Goal: Task Accomplishment & Management: Manage account settings

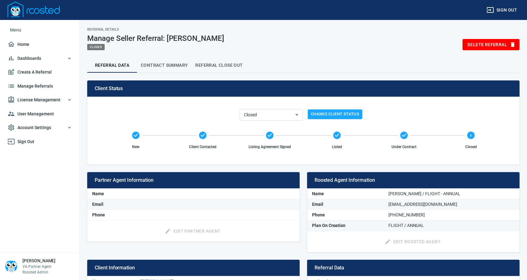
select select "closed"
click at [229, 65] on span "Referral Close Out" at bounding box center [218, 65] width 47 height 8
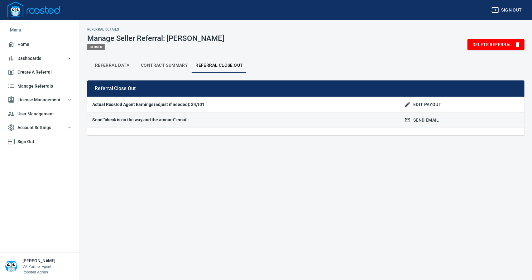
click at [424, 102] on span "Edit Payout" at bounding box center [424, 105] width 36 height 8
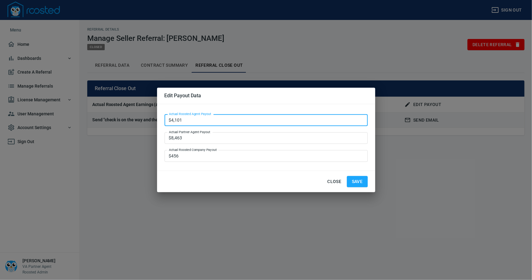
drag, startPoint x: 183, startPoint y: 119, endPoint x: 148, endPoint y: 121, distance: 35.3
click at [154, 122] on div "Edit Payout Data Actual Roosted Agent Payout $4,101 Actual Roosted Agent Payout…" at bounding box center [266, 140] width 532 height 280
type input "$2,929.50"
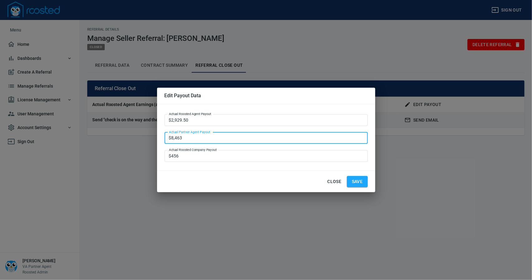
click at [355, 179] on span "Save" at bounding box center [357, 182] width 11 height 8
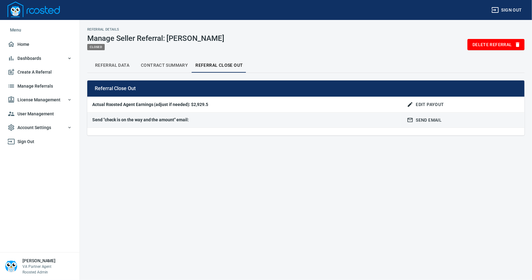
click at [172, 63] on span "Contract Summary" at bounding box center [164, 65] width 47 height 8
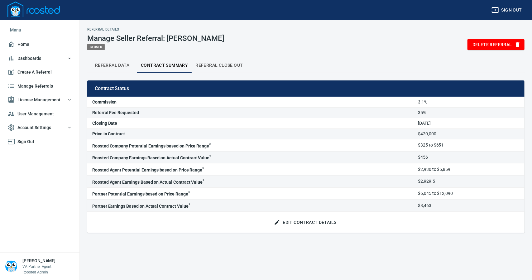
click at [107, 65] on span "Referral Data" at bounding box center [112, 65] width 42 height 8
select select "closed"
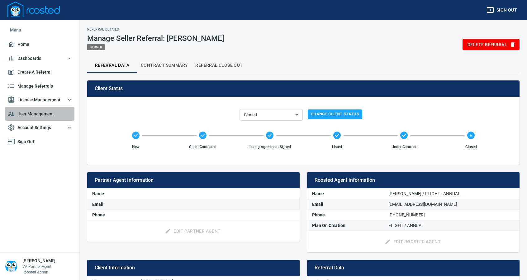
click at [36, 111] on span "User Management" at bounding box center [39, 114] width 64 height 8
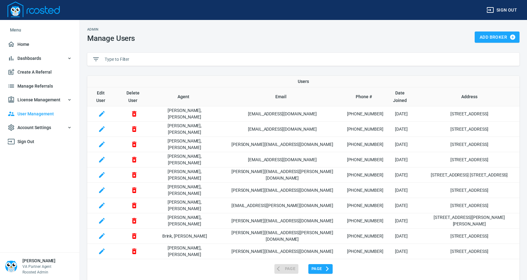
drag, startPoint x: 131, startPoint y: 60, endPoint x: 131, endPoint y: 56, distance: 4.1
click at [131, 56] on input "text" at bounding box center [310, 59] width 410 height 9
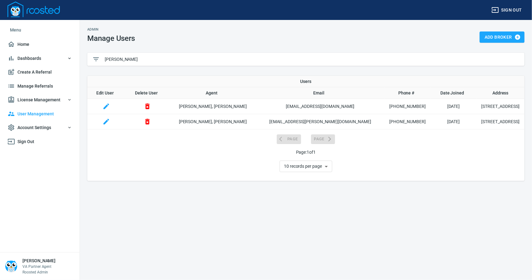
type input "[PERSON_NAME]"
drag, startPoint x: 107, startPoint y: 122, endPoint x: 129, endPoint y: 124, distance: 21.6
click at [107, 123] on icon "button" at bounding box center [106, 122] width 6 height 6
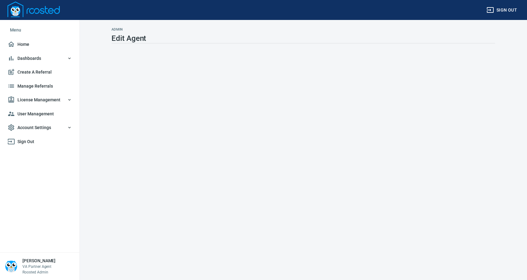
select select "SD"
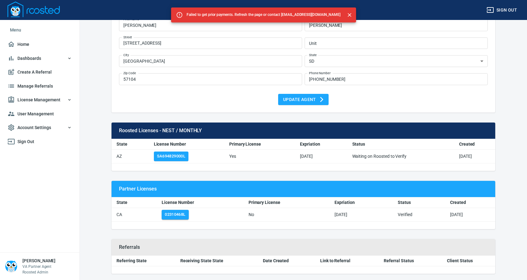
scroll to position [51, 0]
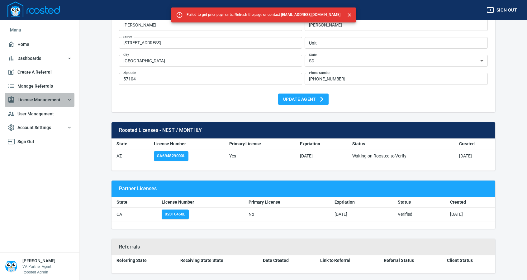
click at [34, 98] on span "License Management" at bounding box center [39, 100] width 64 height 8
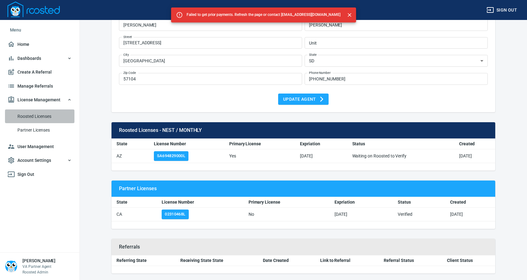
click at [35, 116] on span "Roosted Licenses" at bounding box center [44, 116] width 55 height 8
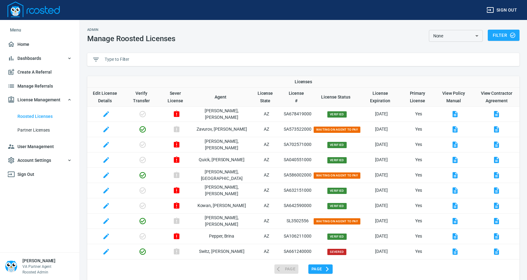
click at [122, 60] on input "text" at bounding box center [310, 59] width 410 height 9
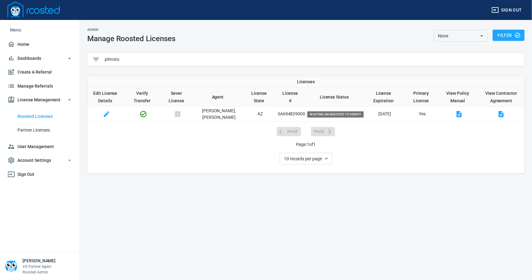
type input "johnsto"
drag, startPoint x: 264, startPoint y: 113, endPoint x: 292, endPoint y: 115, distance: 27.8
click at [292, 115] on p "SA694829000" at bounding box center [292, 114] width 30 height 7
copy p "SA694829000"
click at [147, 112] on icon "button" at bounding box center [143, 113] width 7 height 7
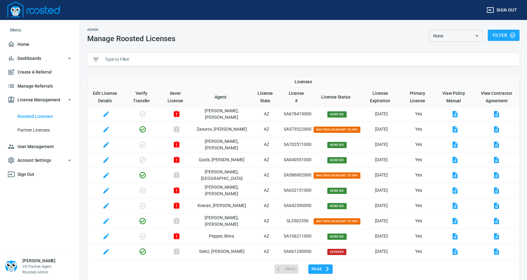
click at [130, 58] on input "text" at bounding box center [310, 59] width 410 height 9
paste input "SA694829000"
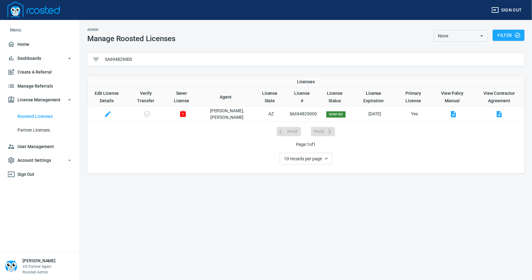
type input "SA694829000"
click at [39, 147] on span "User Management" at bounding box center [39, 147] width 64 height 8
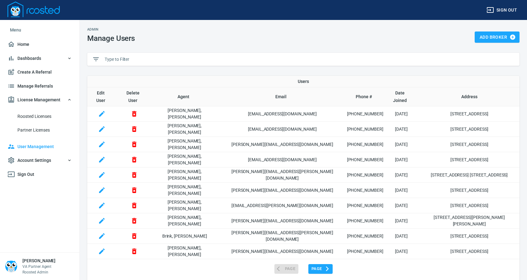
click at [135, 58] on input "text" at bounding box center [310, 59] width 410 height 9
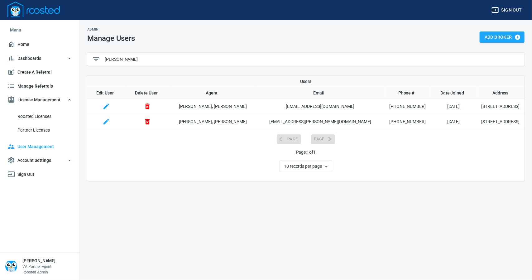
type input "[PERSON_NAME]"
drag, startPoint x: 106, startPoint y: 122, endPoint x: 156, endPoint y: 132, distance: 50.5
click at [106, 122] on icon "button" at bounding box center [105, 121] width 7 height 7
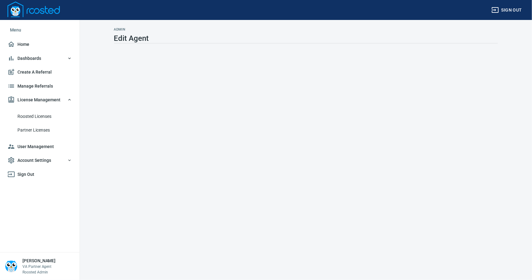
select select "SD"
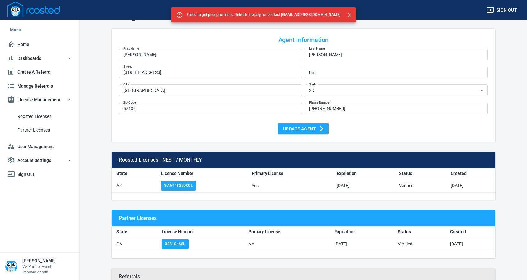
scroll to position [31, 0]
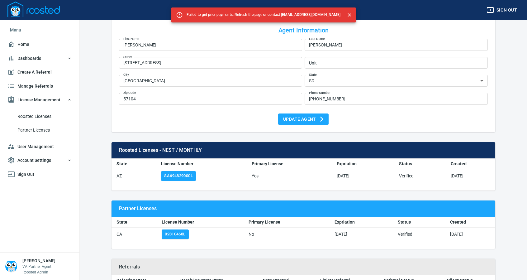
click at [30, 86] on span "Manage Referrals" at bounding box center [39, 86] width 64 height 8
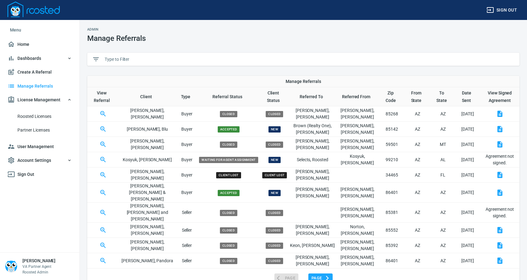
click at [130, 57] on input "text" at bounding box center [310, 59] width 410 height 9
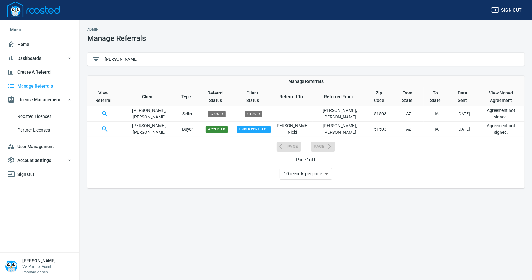
type input "[PERSON_NAME]"
drag, startPoint x: 104, startPoint y: 108, endPoint x: 117, endPoint y: 109, distance: 12.2
click at [105, 110] on icon "button" at bounding box center [104, 113] width 7 height 7
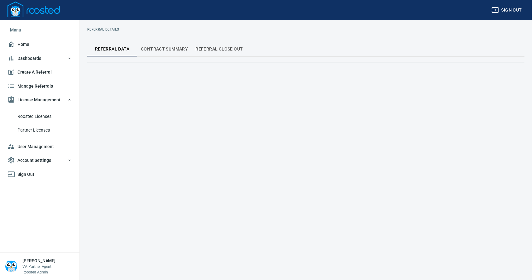
select select "closed"
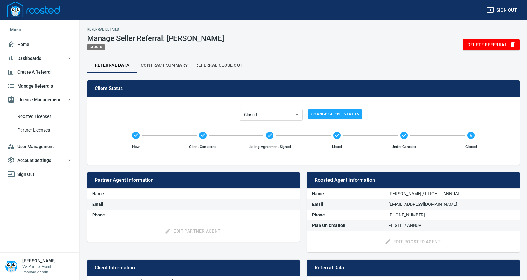
click at [167, 63] on span "Contract Summary" at bounding box center [164, 65] width 47 height 8
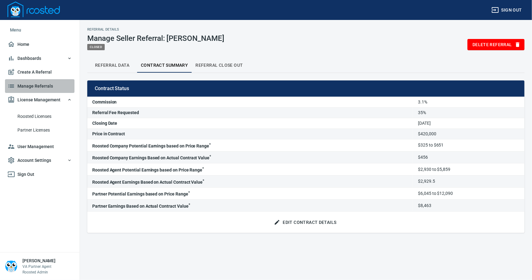
click at [43, 87] on span "Manage Referrals" at bounding box center [39, 86] width 64 height 8
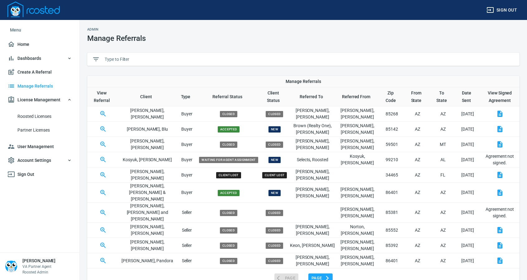
click at [125, 59] on input "text" at bounding box center [310, 59] width 410 height 9
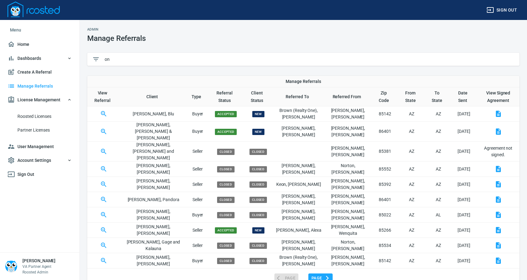
type input "o"
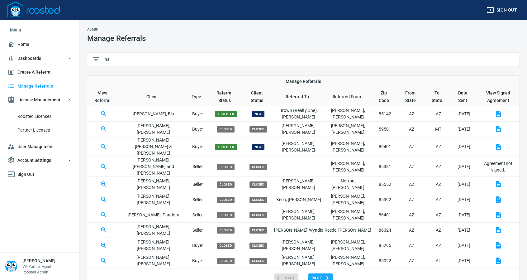
type input "h"
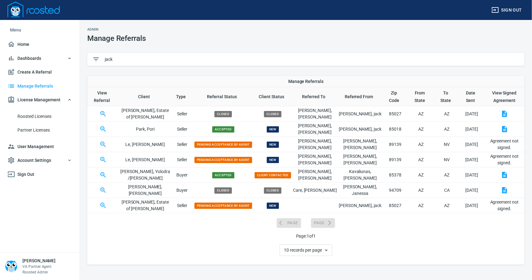
type input "jack"
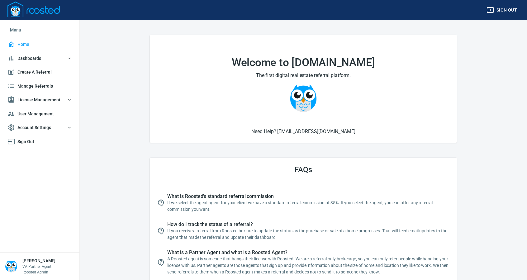
click at [34, 99] on span "License Management" at bounding box center [39, 100] width 64 height 8
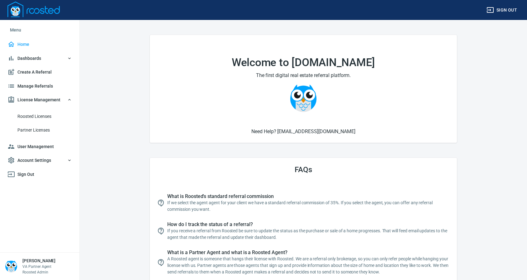
click at [40, 115] on span "Roosted Licenses" at bounding box center [44, 116] width 55 height 8
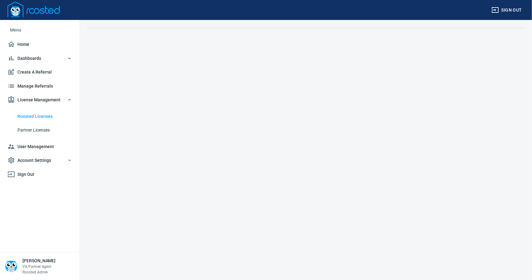
click at [30, 85] on span "Manage Referrals" at bounding box center [39, 86] width 64 height 8
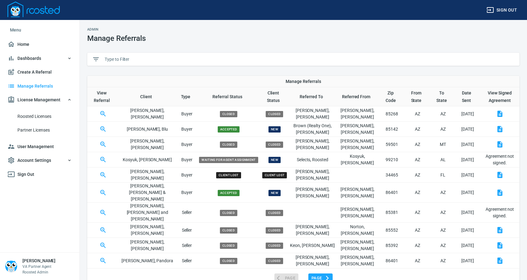
click at [121, 56] on input "text" at bounding box center [310, 59] width 410 height 9
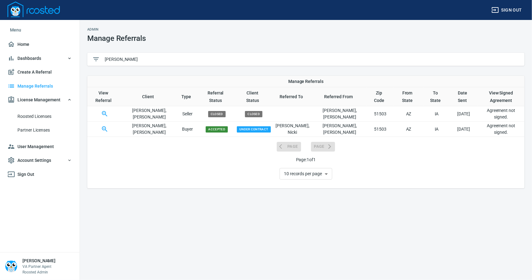
type input "[PERSON_NAME]"
click at [103, 107] on button "button" at bounding box center [104, 113] width 15 height 15
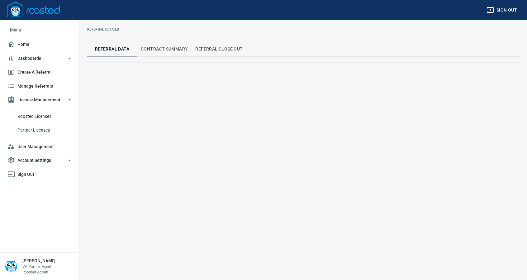
select select "closed"
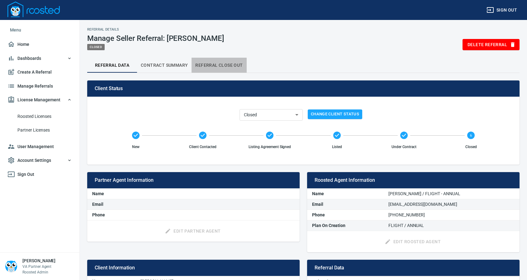
click at [216, 69] on span "Referral Close Out" at bounding box center [218, 65] width 47 height 8
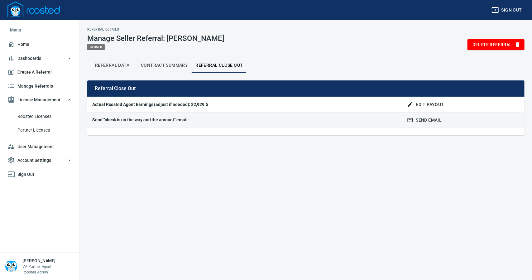
click at [179, 69] on span "Contract Summary" at bounding box center [164, 65] width 47 height 8
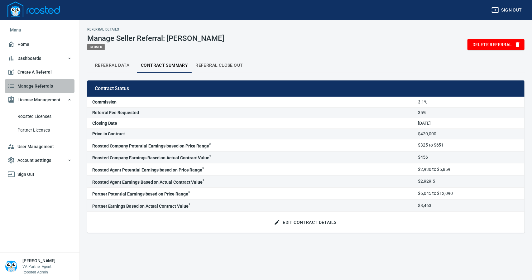
click at [41, 86] on span "Manage Referrals" at bounding box center [39, 86] width 64 height 8
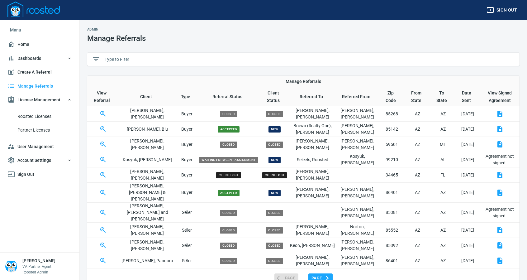
click at [124, 60] on input "text" at bounding box center [310, 59] width 410 height 9
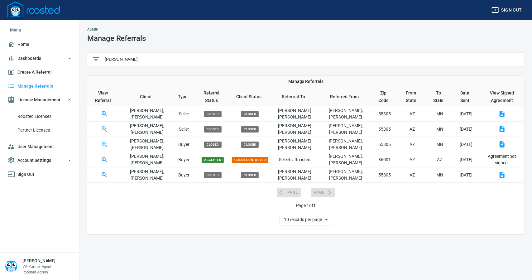
type input "churchill"
click at [107, 125] on icon "button" at bounding box center [104, 128] width 7 height 7
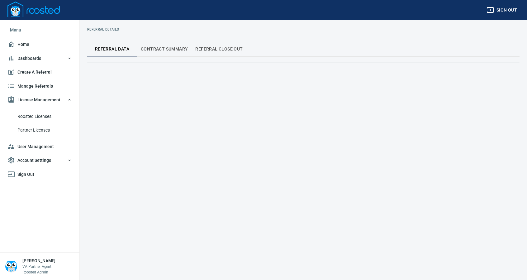
select select "closed"
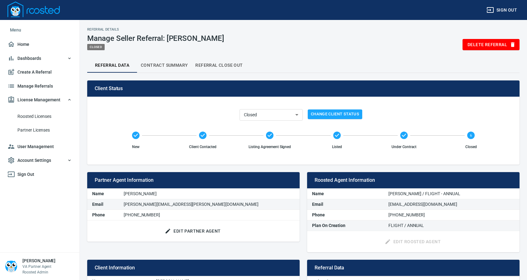
click at [166, 65] on span "Contract Summary" at bounding box center [164, 65] width 47 height 8
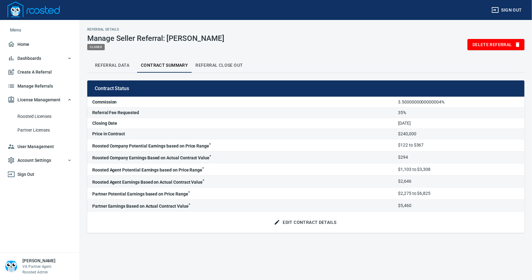
click at [110, 66] on span "Referral Data" at bounding box center [112, 65] width 42 height 8
select select "closed"
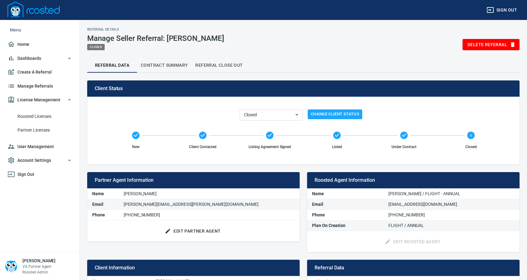
click at [33, 85] on span "Manage Referrals" at bounding box center [39, 86] width 64 height 8
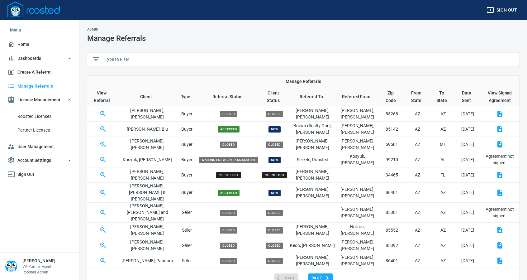
click at [116, 57] on input "text" at bounding box center [310, 59] width 410 height 9
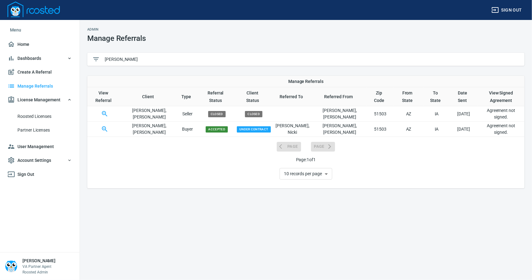
type input "[PERSON_NAME]"
click at [104, 111] on icon "button" at bounding box center [104, 113] width 5 height 5
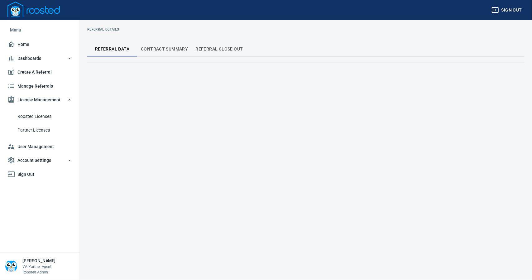
select select "closed"
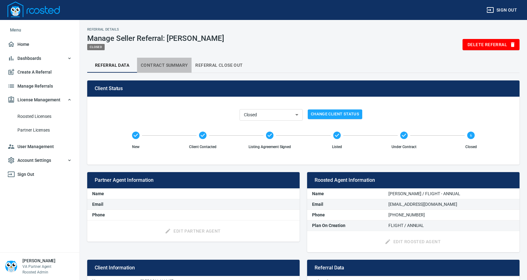
click at [166, 60] on button "Contract Summary" at bounding box center [164, 65] width 55 height 15
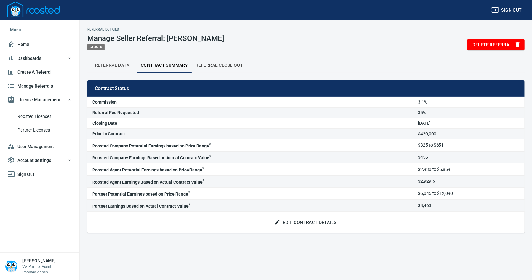
click at [308, 221] on span "Edit Contract Details" at bounding box center [305, 222] width 61 height 8
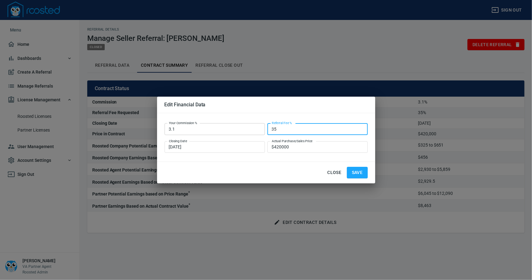
drag, startPoint x: 282, startPoint y: 131, endPoint x: 260, endPoint y: 129, distance: 22.2
click at [260, 129] on div "Your Commission % 3.1 Your Commission % Referral Fee % 35 Referral Fee % Closin…" at bounding box center [266, 137] width 206 height 36
type input "25"
click at [360, 178] on div "Close Save" at bounding box center [266, 172] width 218 height 21
click at [360, 170] on span "Save" at bounding box center [357, 173] width 11 height 8
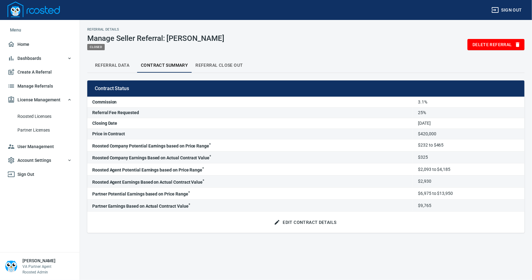
click at [220, 64] on span "Referral Close Out" at bounding box center [218, 65] width 47 height 8
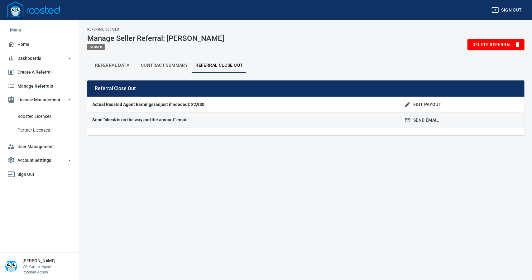
click at [424, 102] on span "Edit Payout" at bounding box center [424, 105] width 36 height 8
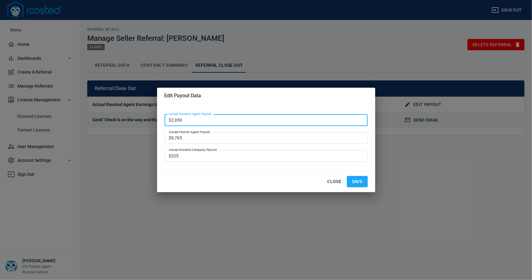
drag, startPoint x: 186, startPoint y: 119, endPoint x: 136, endPoint y: 118, distance: 49.9
click at [137, 117] on div "Edit Payout Data Actual Roosted Agent Payout $2,930 Actual Roosted Agent Payout…" at bounding box center [266, 140] width 532 height 280
type input "$2,929.50"
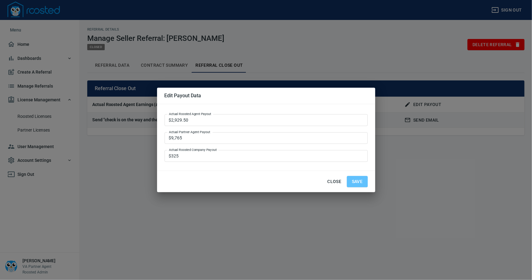
drag, startPoint x: 359, startPoint y: 180, endPoint x: 251, endPoint y: 184, distance: 108.2
click at [358, 180] on span "Save" at bounding box center [357, 182] width 11 height 8
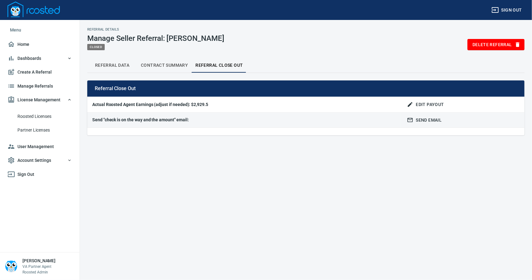
click at [168, 66] on span "Contract Summary" at bounding box center [164, 65] width 47 height 8
